Goal: Navigation & Orientation: Understand site structure

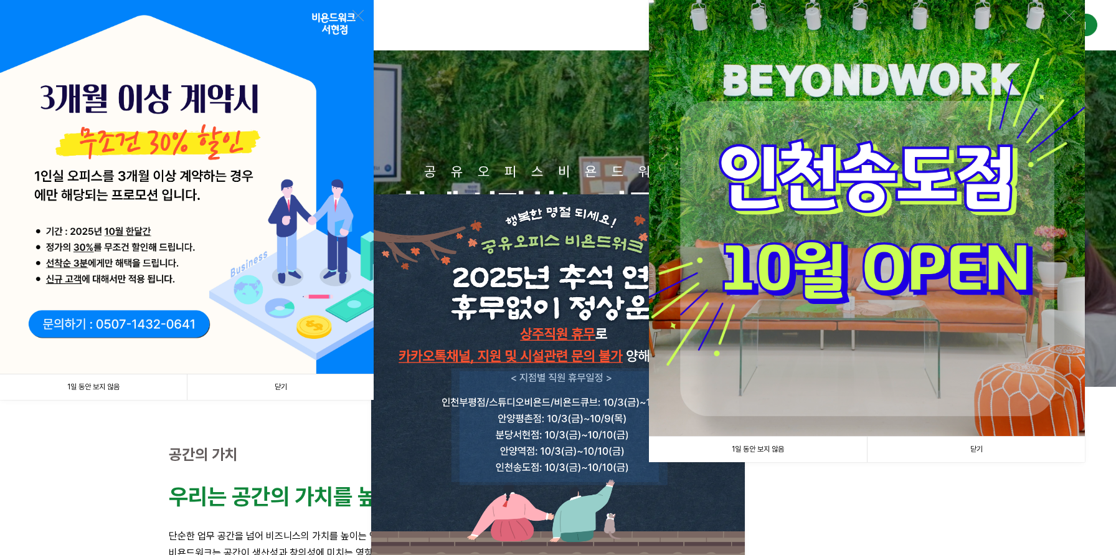
click at [120, 393] on link "1일 동안 보지 않음" at bounding box center [93, 387] width 187 height 26
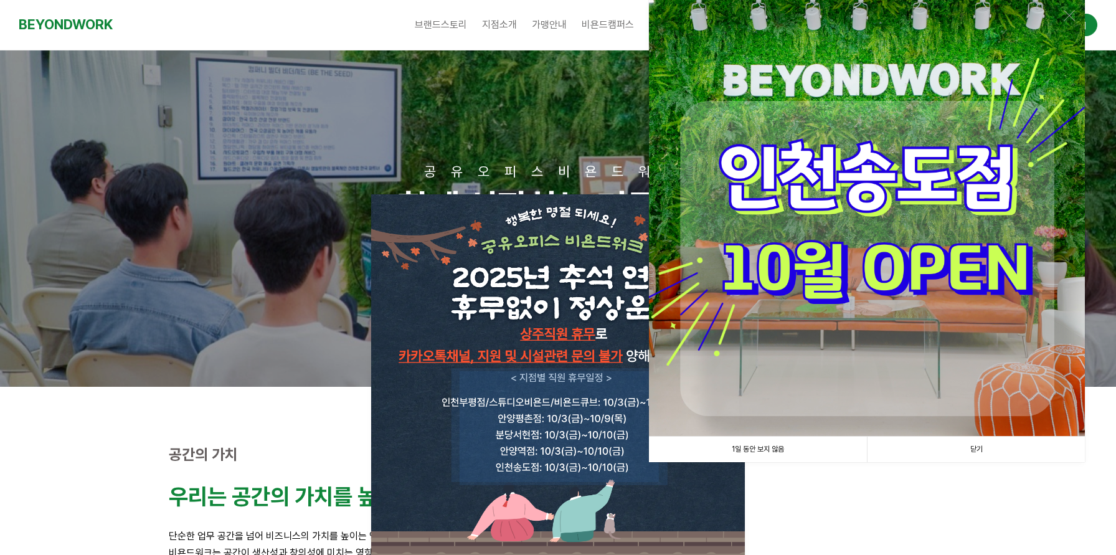
click at [732, 446] on link "1일 동안 보지 않음" at bounding box center [758, 449] width 218 height 26
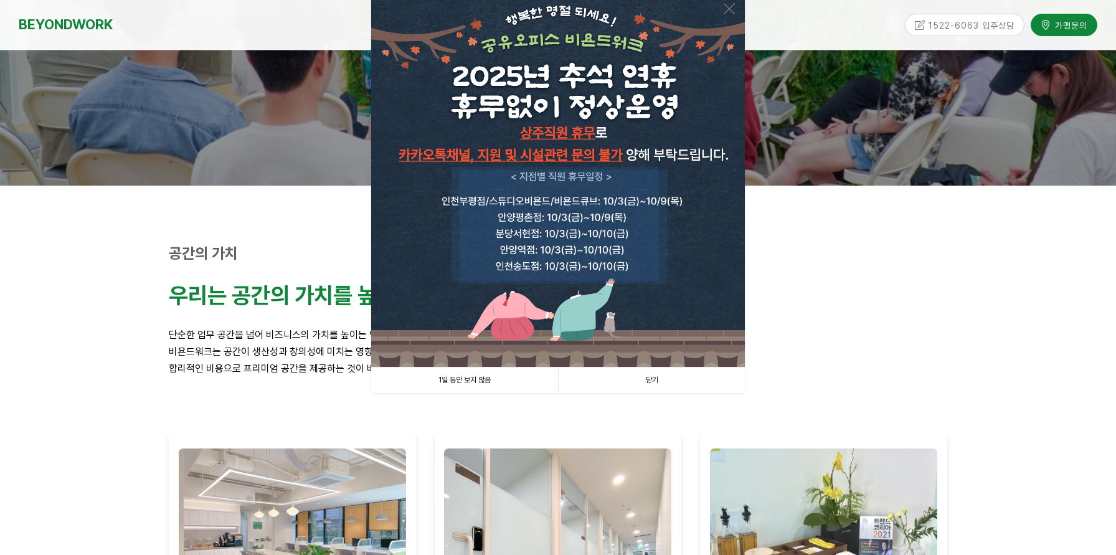
scroll to position [203, 0]
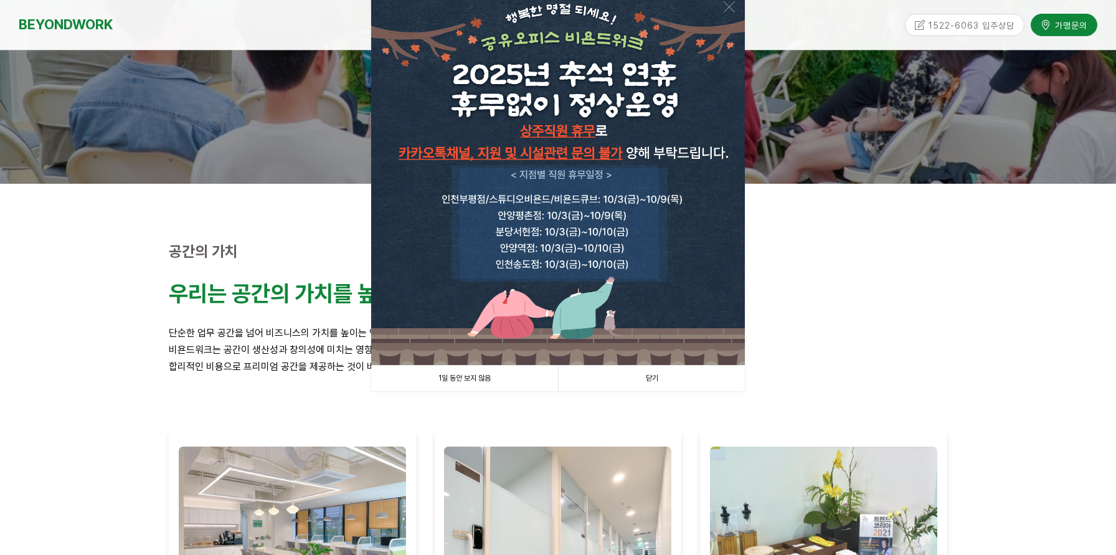
click at [485, 384] on link "1일 동안 보지 않음" at bounding box center [464, 378] width 187 height 26
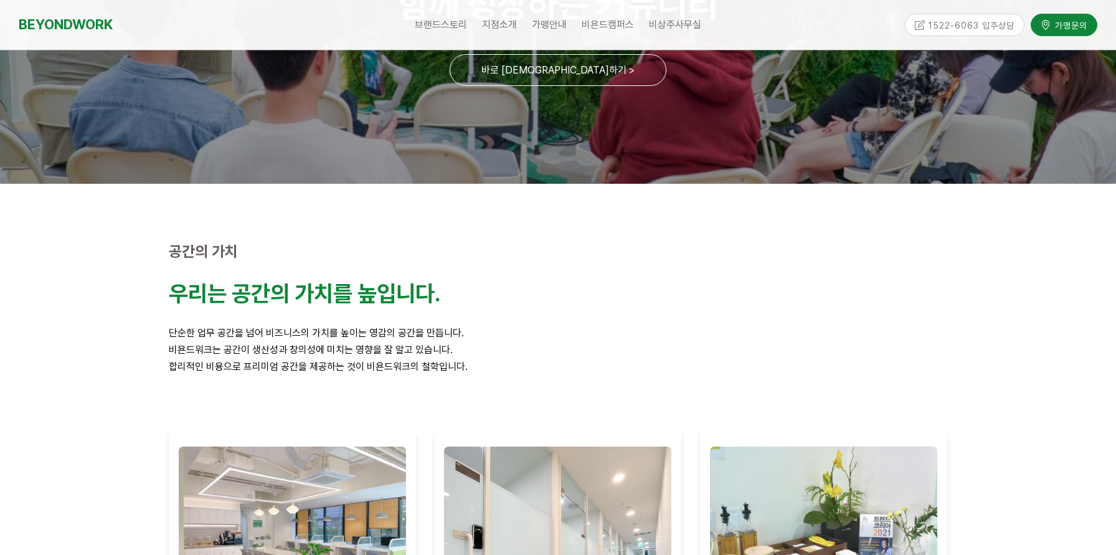
drag, startPoint x: 485, startPoint y: 384, endPoint x: 485, endPoint y: 326, distance: 57.9
click at [485, 383] on div "우리는 공간의 가치를 높입니다. 단순한 업무 공간을 넘어 비즈니스의 가치를 높이는 영감의 공간을 만듭니다. 비욘드워크는 공간이 생산성과 창의성…" at bounding box center [557, 327] width 797 height 113
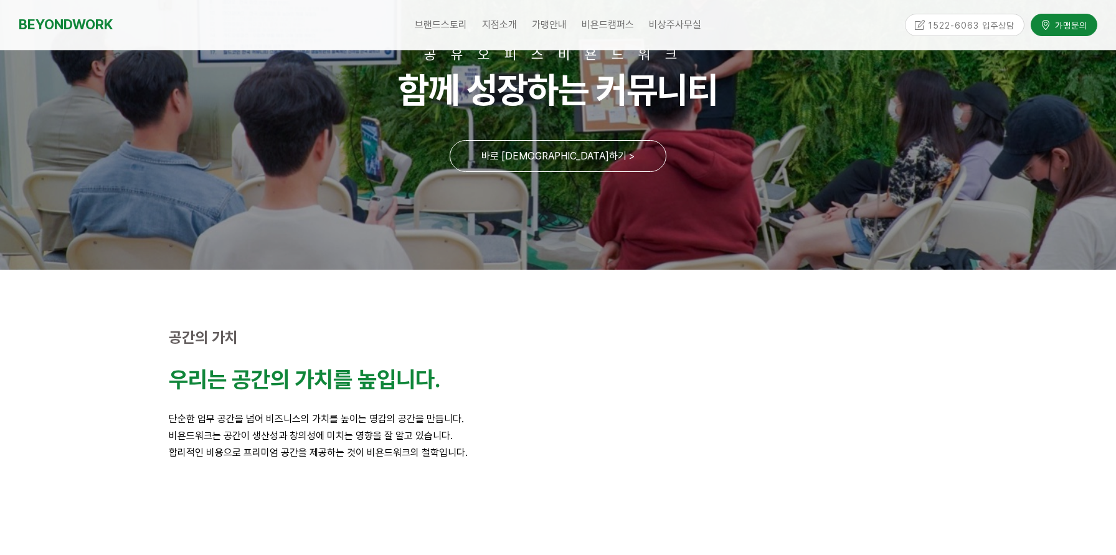
scroll to position [0, 0]
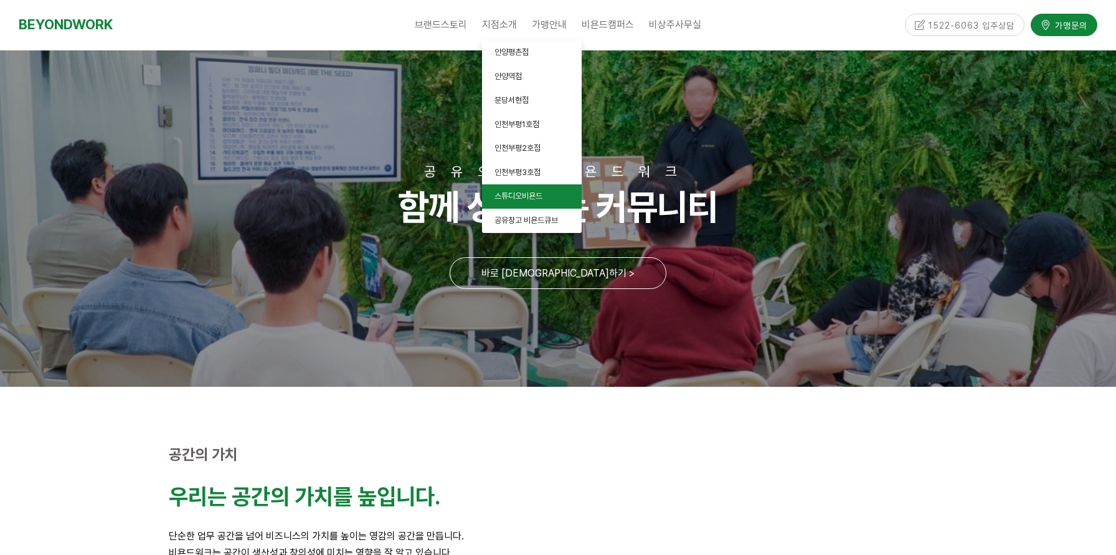
click at [535, 201] on link "스튜디오비욘드" at bounding box center [532, 196] width 100 height 24
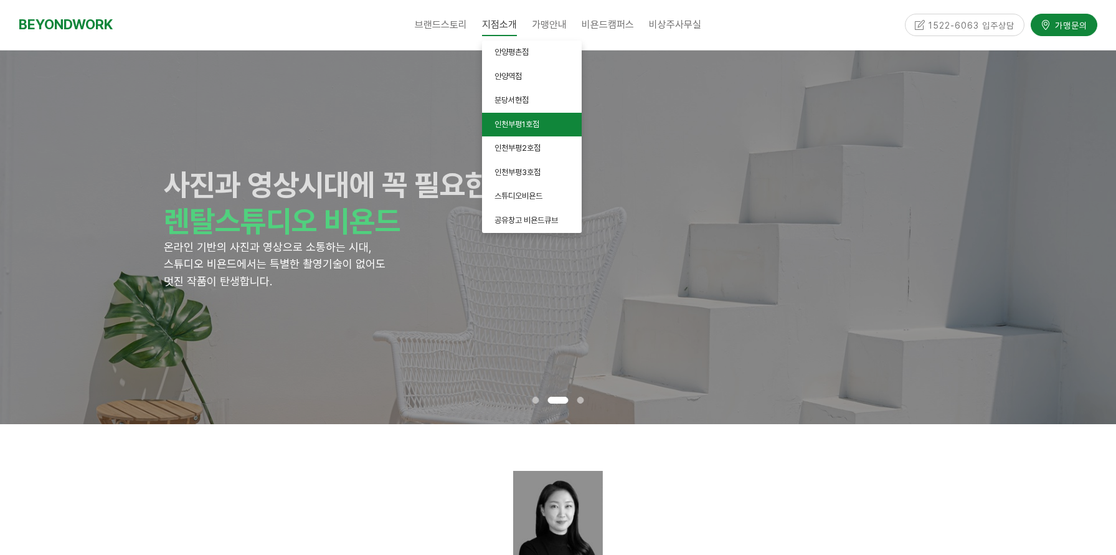
click at [529, 120] on span "인천부평1호점" at bounding box center [516, 124] width 45 height 9
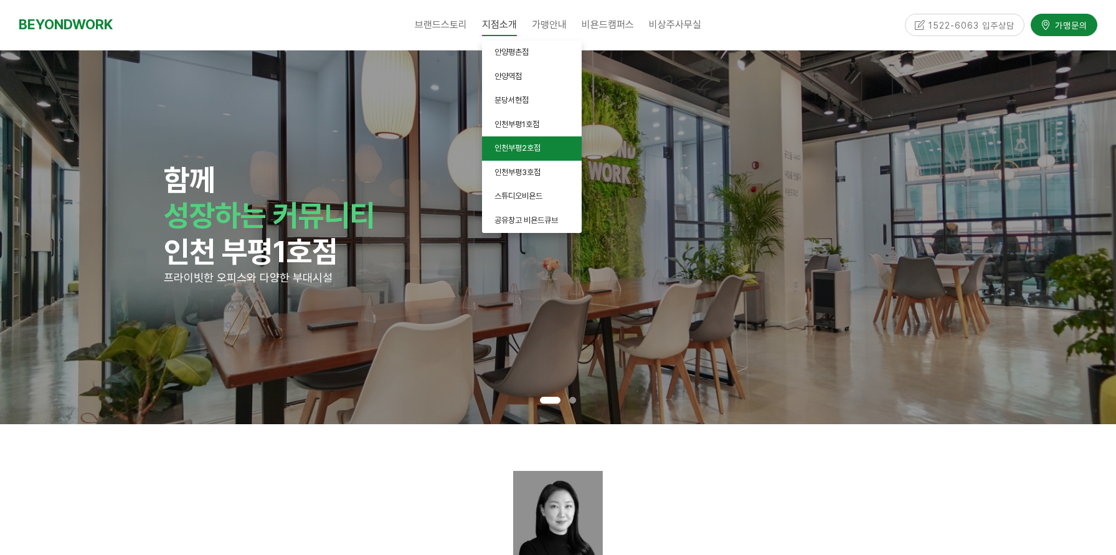
click at [507, 149] on span "인천부평2호점" at bounding box center [517, 147] width 46 height 9
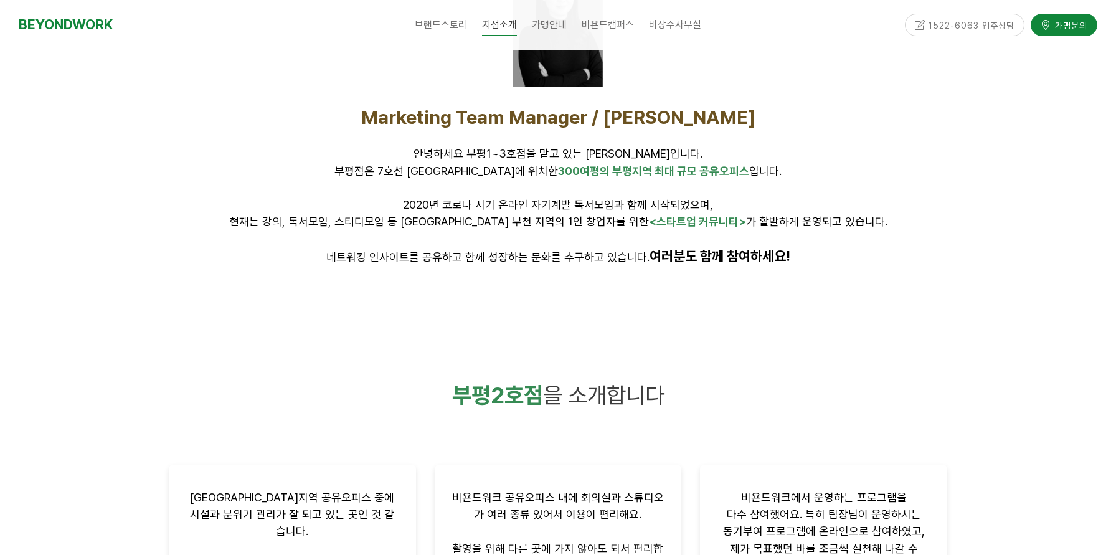
scroll to position [524, 0]
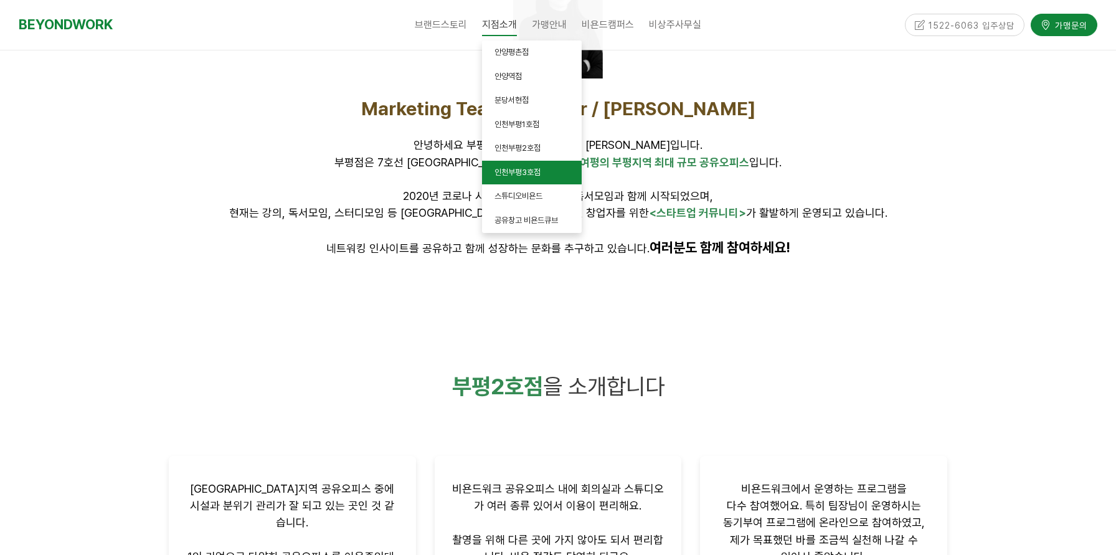
click at [515, 170] on span "인천부평3호점" at bounding box center [517, 171] width 46 height 9
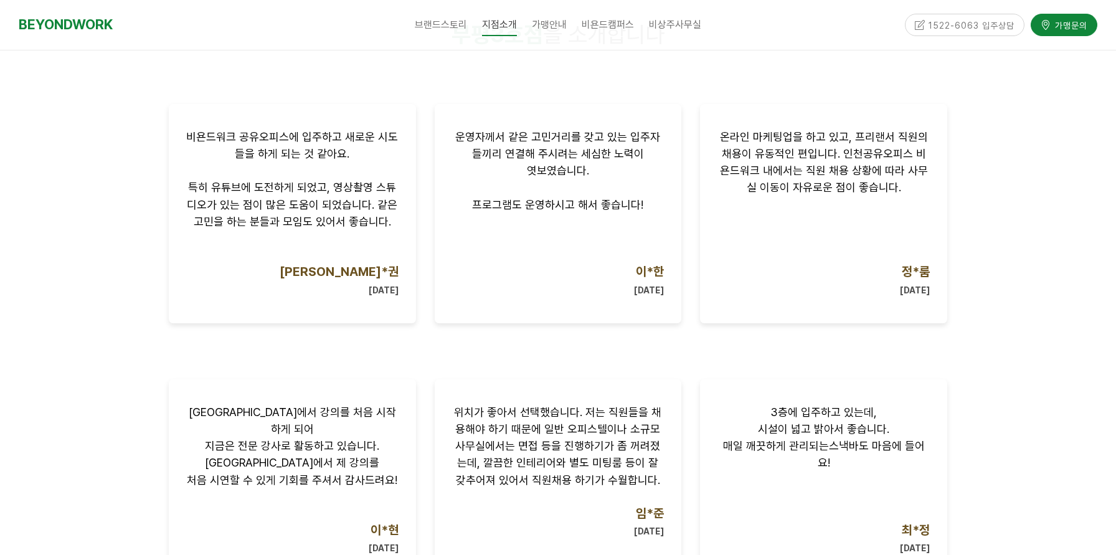
scroll to position [869, 0]
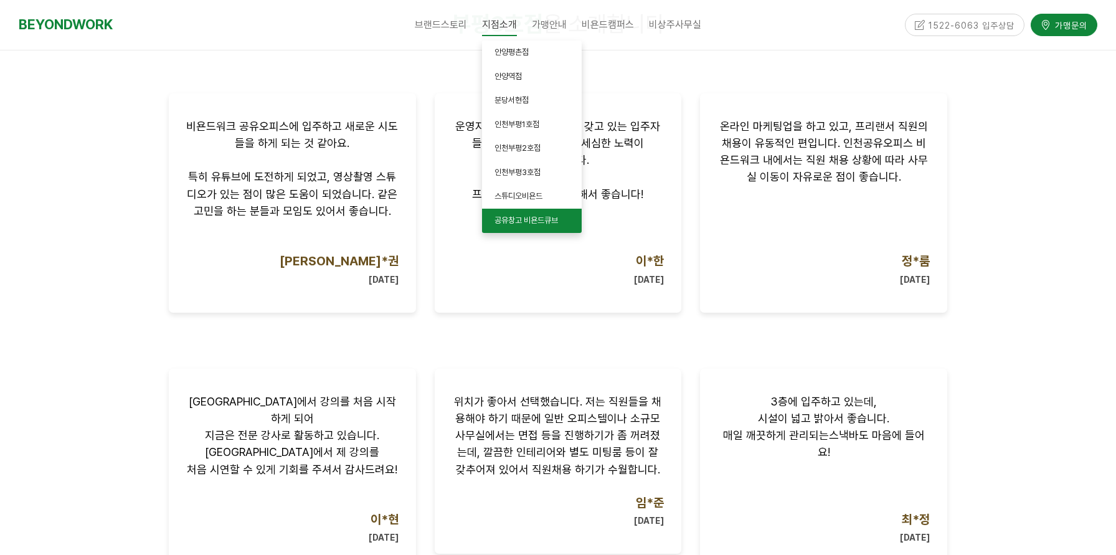
click at [533, 219] on span "공유창고 비욘드큐브" at bounding box center [526, 219] width 64 height 9
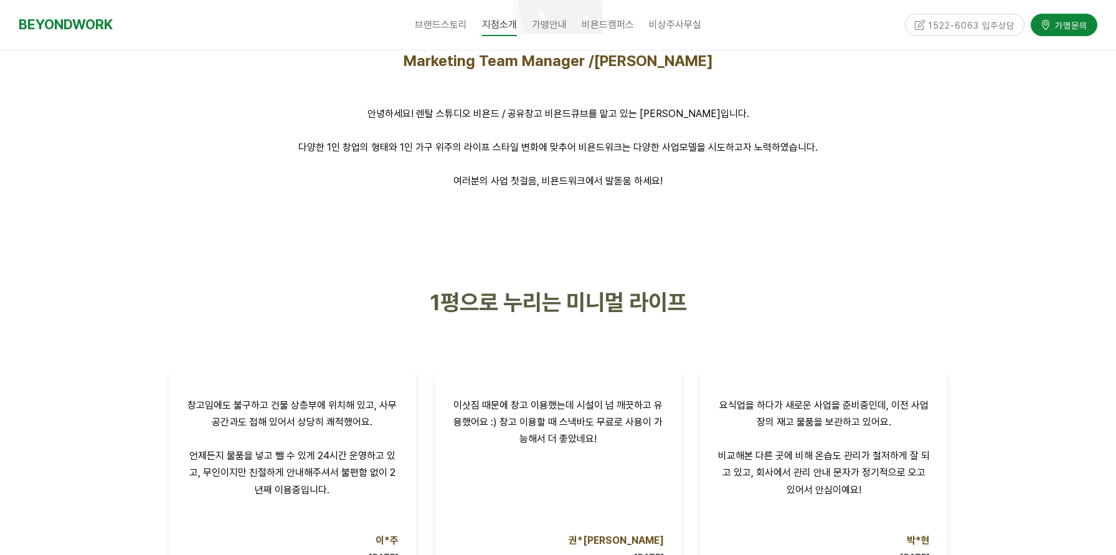
scroll to position [566, 0]
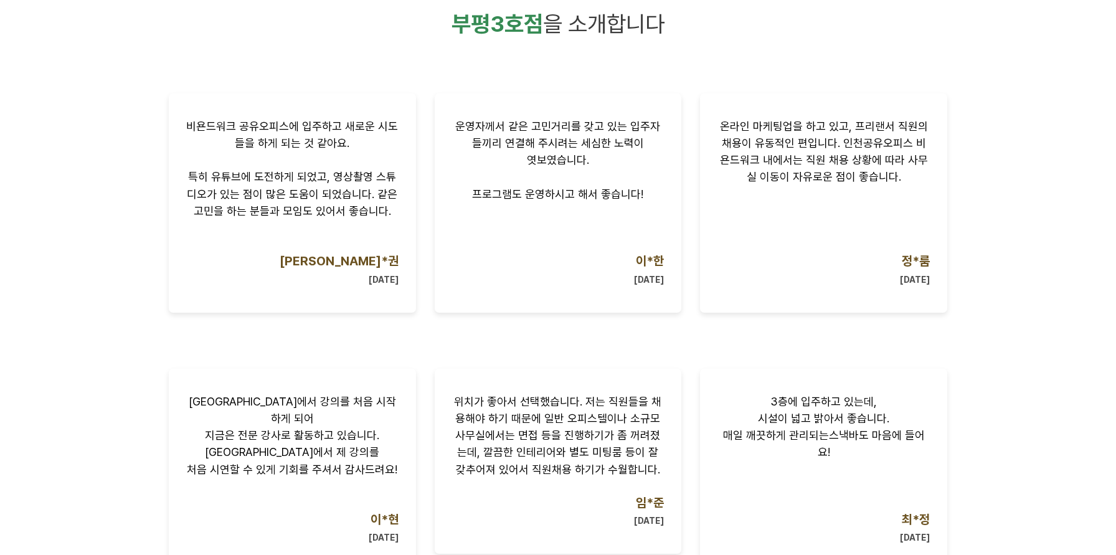
scroll to position [920, 0]
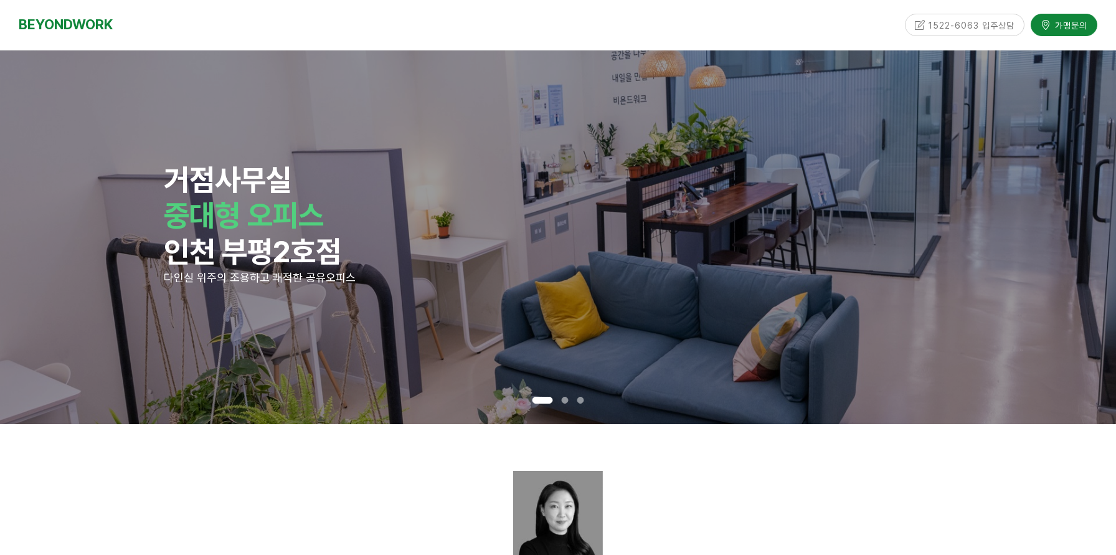
scroll to position [524, 0]
